Goal: Task Accomplishment & Management: Manage account settings

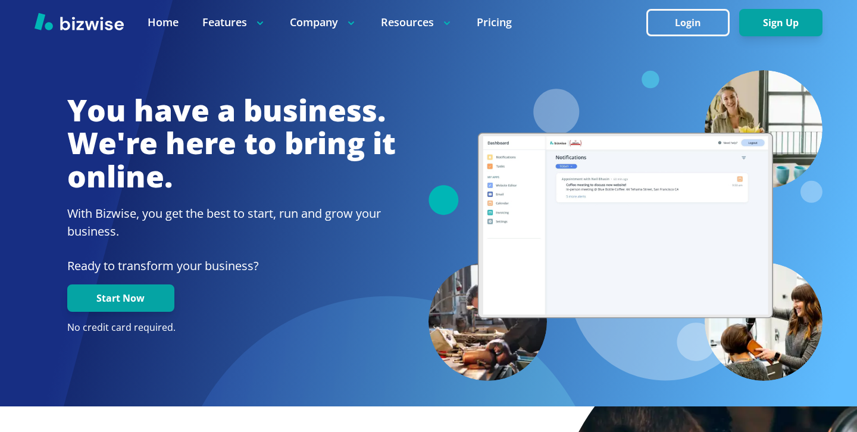
click at [676, 40] on div at bounding box center [428, 22] width 857 height 45
click at [675, 31] on button "Login" at bounding box center [687, 22] width 83 height 27
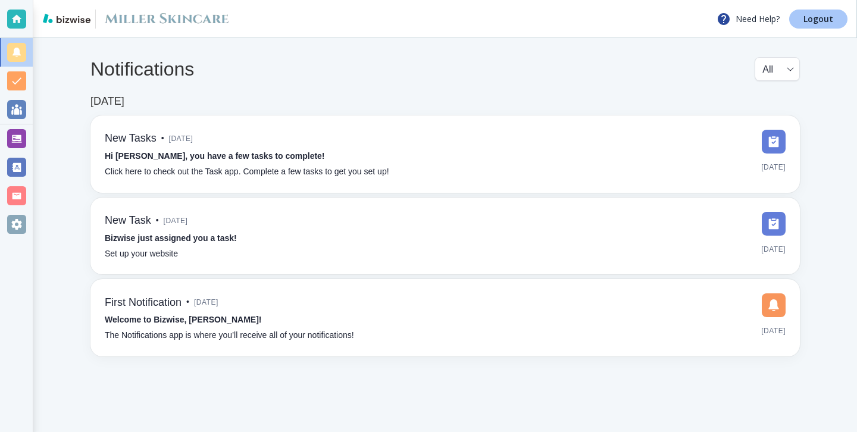
click at [807, 21] on p "Logout" at bounding box center [818, 19] width 30 height 8
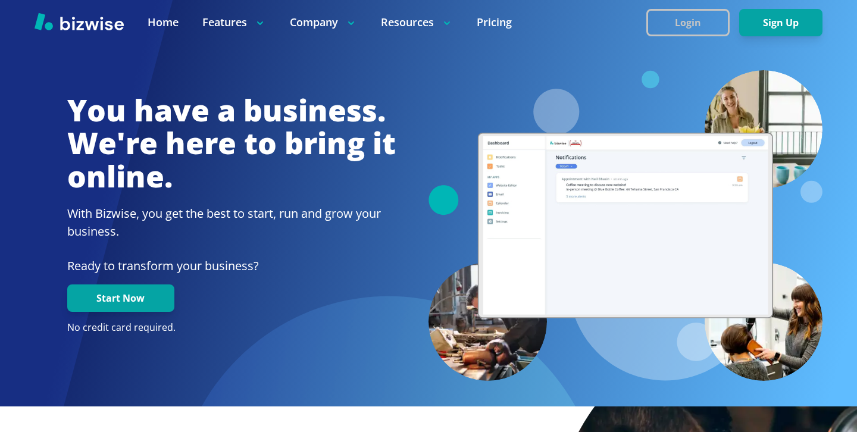
click at [698, 24] on button "Login" at bounding box center [687, 22] width 83 height 27
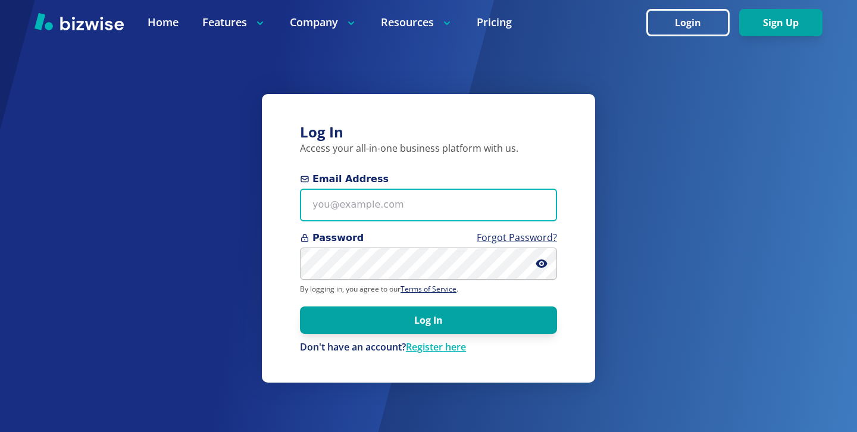
click at [437, 196] on input "Email Address" at bounding box center [428, 205] width 257 height 33
paste input "[EMAIL_ADDRESS][DOMAIN_NAME]"
type input "[EMAIL_ADDRESS][DOMAIN_NAME]"
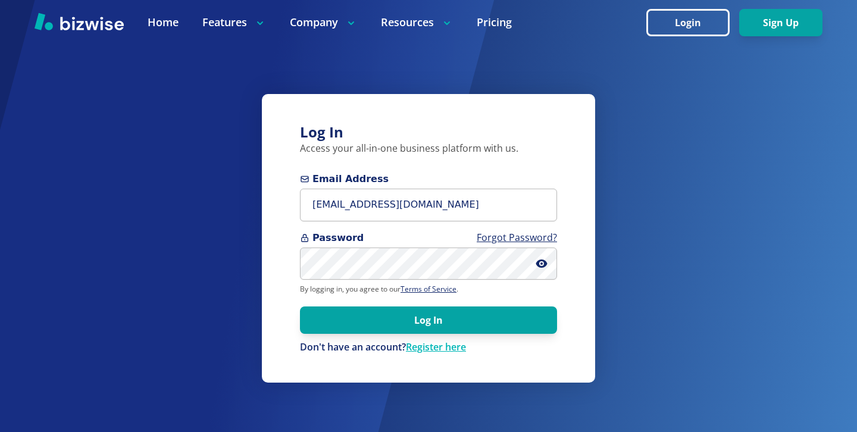
click at [413, 244] on span "Password Forgot Password?" at bounding box center [428, 238] width 257 height 14
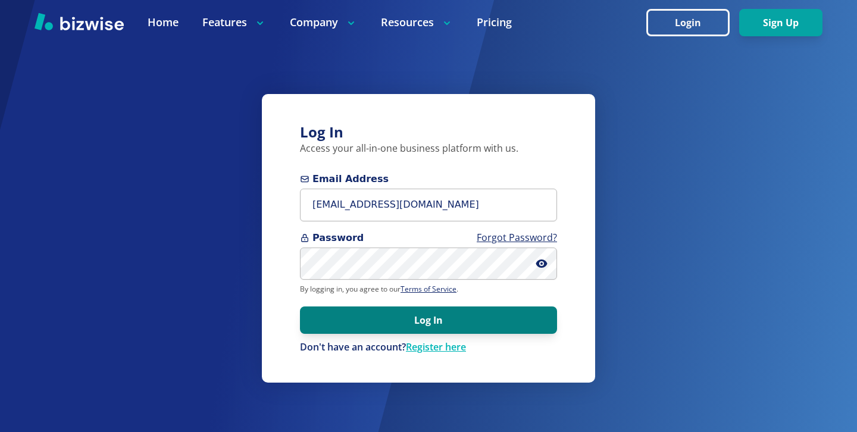
click at [407, 319] on button "Log In" at bounding box center [428, 319] width 257 height 27
